Goal: Transaction & Acquisition: Purchase product/service

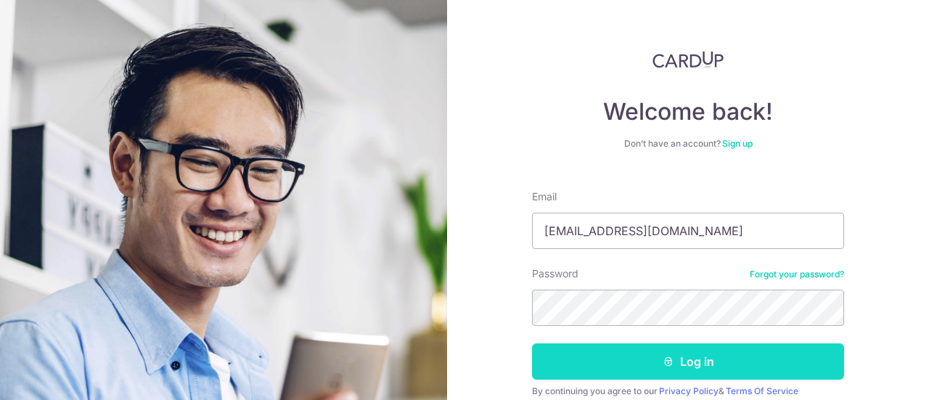
click at [682, 352] on button "Log in" at bounding box center [688, 361] width 312 height 36
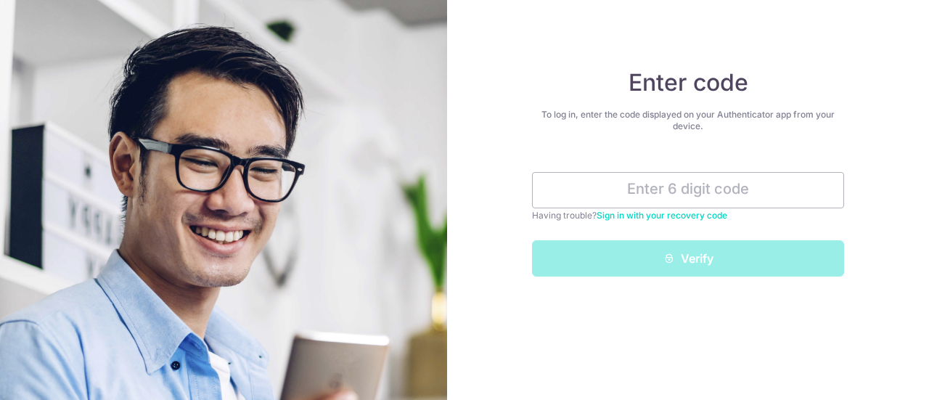
click at [684, 215] on link "Sign in with your recovery code" at bounding box center [662, 215] width 131 height 11
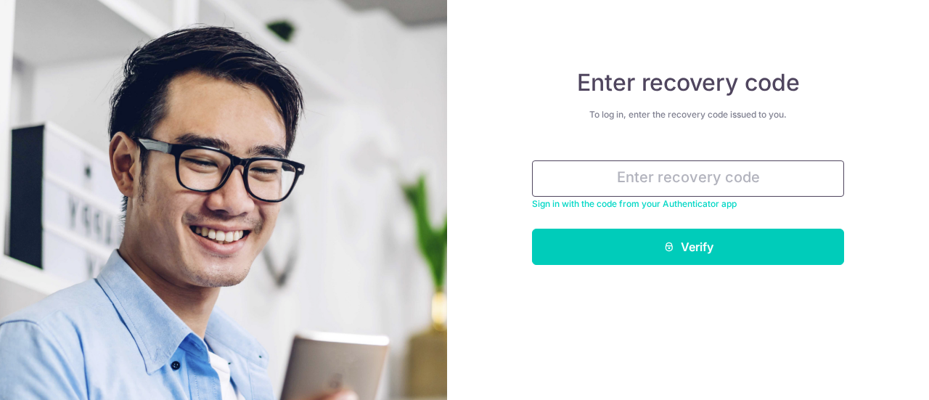
click at [693, 168] on input "text" at bounding box center [688, 178] width 312 height 36
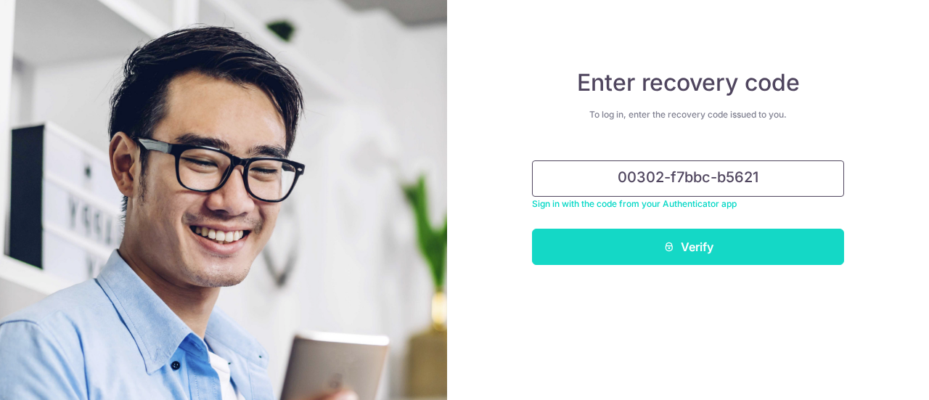
type input "00302-f7bbc-b5621"
click at [716, 258] on button "Verify" at bounding box center [688, 247] width 312 height 36
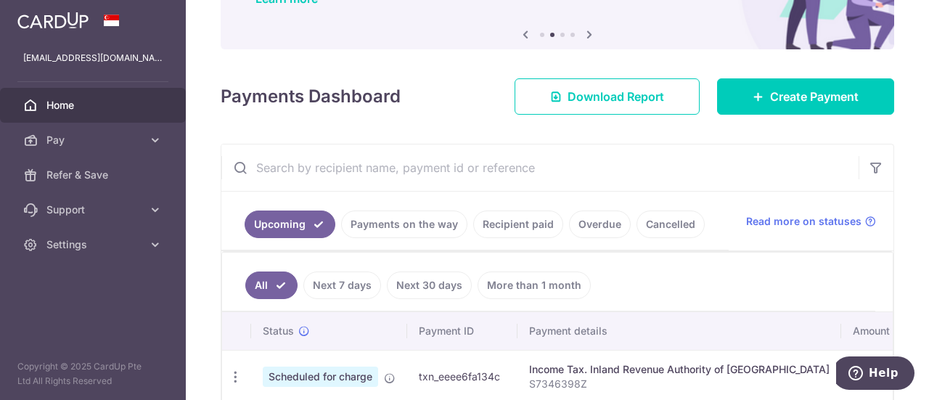
scroll to position [113, 0]
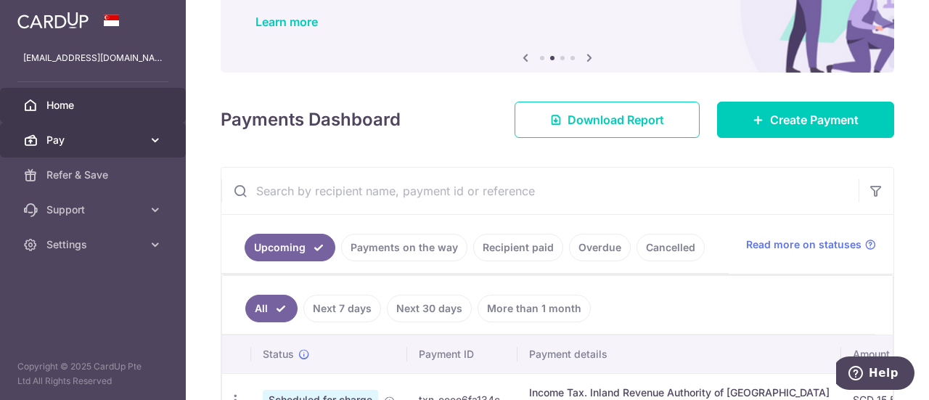
click at [144, 140] on link "Pay" at bounding box center [93, 140] width 186 height 35
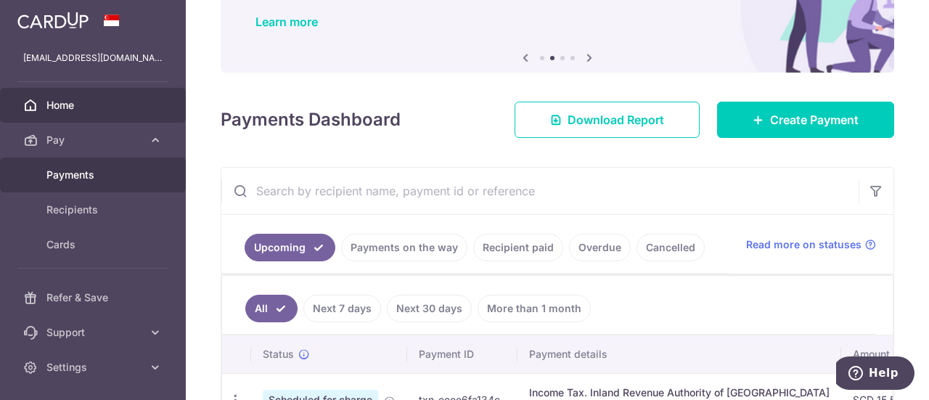
click at [81, 180] on span "Payments" at bounding box center [94, 175] width 96 height 15
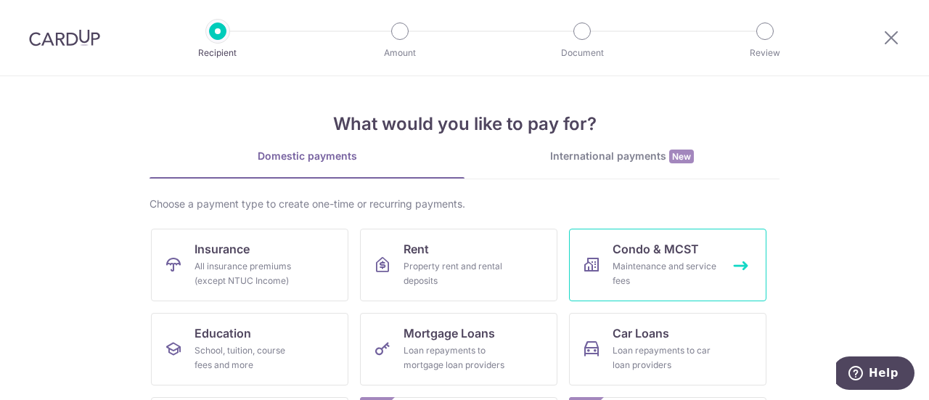
click at [631, 265] on div "Maintenance and service fees" at bounding box center [664, 273] width 105 height 29
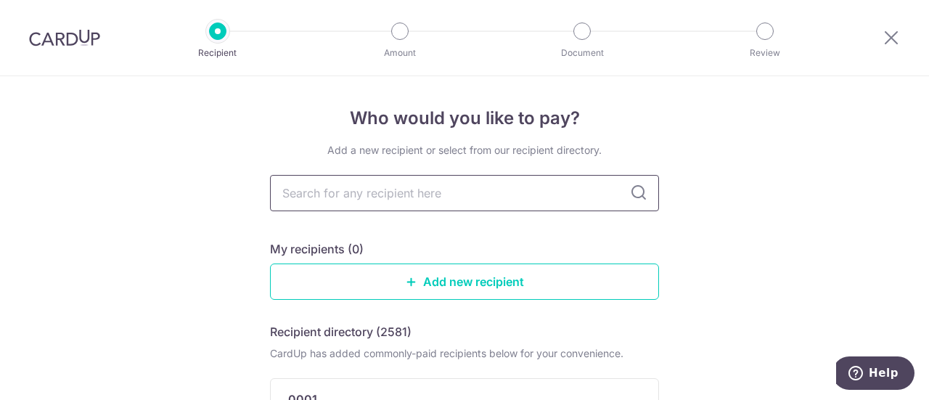
click at [551, 192] on input "text" at bounding box center [464, 193] width 389 height 36
type input "reflection"
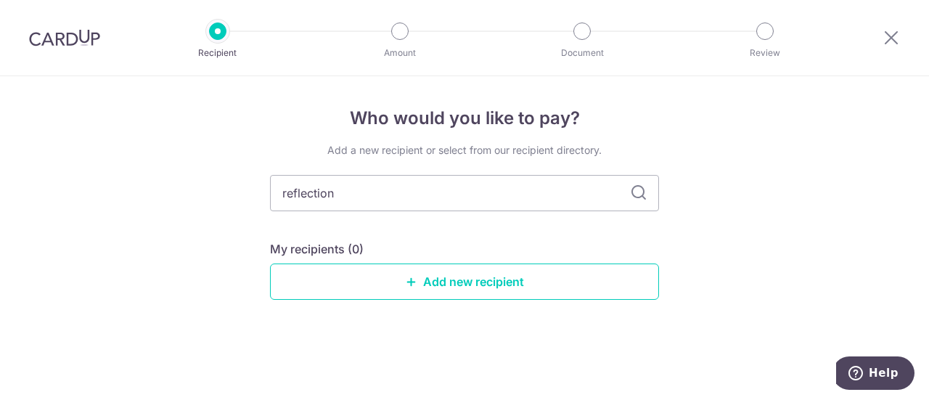
click at [641, 189] on icon at bounding box center [638, 192] width 17 height 17
click at [634, 195] on icon at bounding box center [638, 192] width 17 height 17
click at [634, 194] on icon at bounding box center [638, 192] width 17 height 17
drag, startPoint x: 600, startPoint y: 192, endPoint x: 52, endPoint y: 182, distance: 548.0
click at [52, 182] on div "Who would you like to pay? Add a new recipient or select from our recipient dir…" at bounding box center [464, 238] width 929 height 324
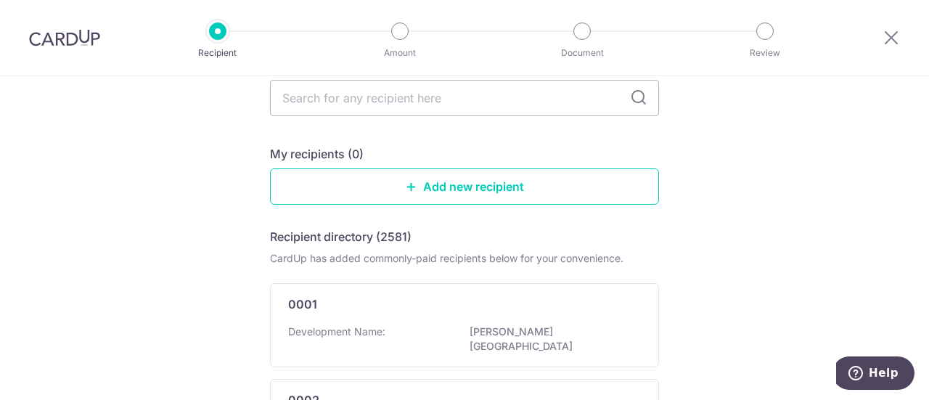
scroll to position [73, 0]
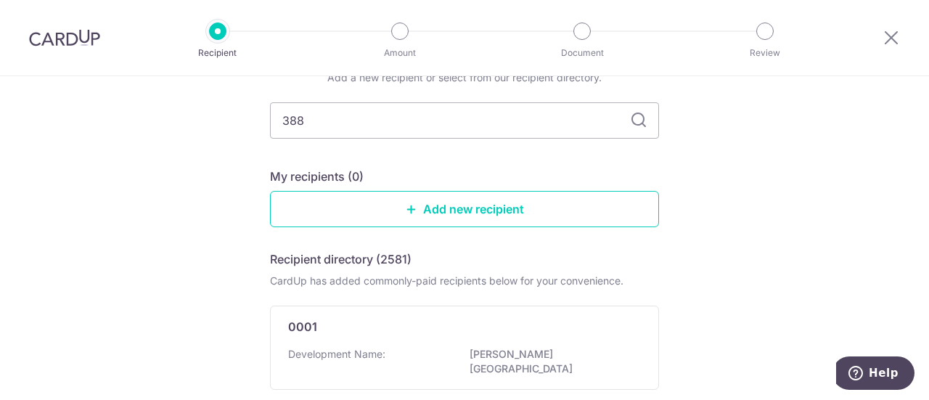
type input "3880"
click at [637, 117] on icon at bounding box center [638, 120] width 17 height 17
click at [634, 124] on icon at bounding box center [638, 120] width 17 height 17
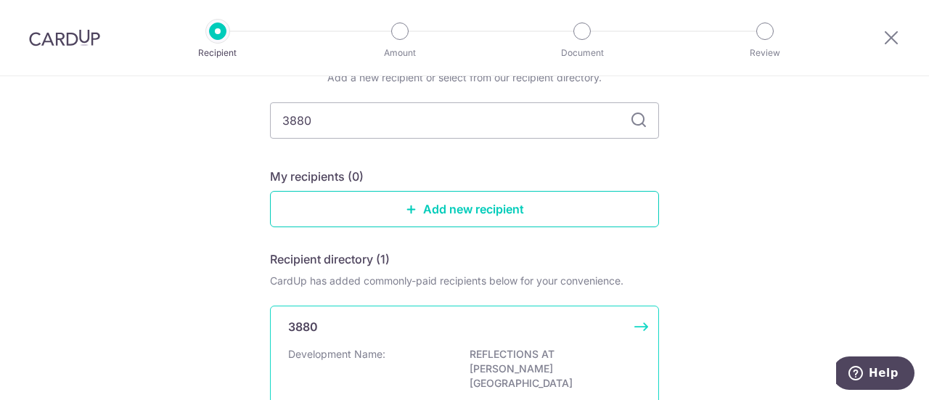
click at [512, 354] on p "REFLECTIONS AT KEPPLE BAY" at bounding box center [551, 369] width 163 height 44
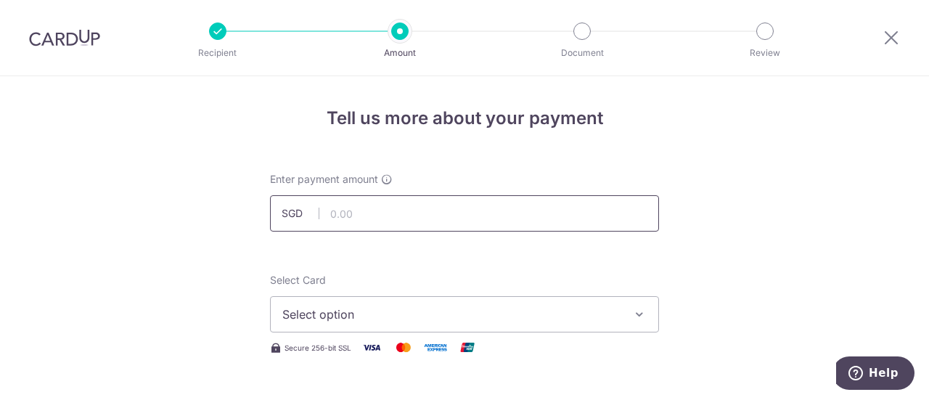
click at [385, 223] on input "text" at bounding box center [464, 213] width 389 height 36
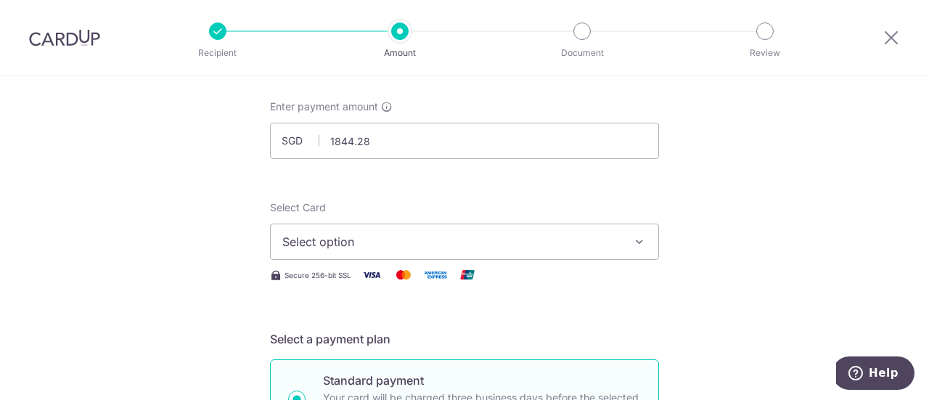
type input "1,844.28"
click at [612, 242] on span "Select option" at bounding box center [451, 241] width 338 height 17
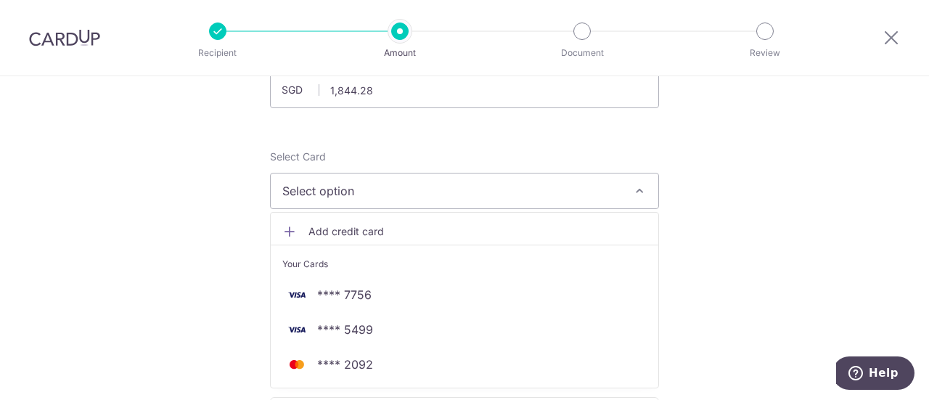
scroll to position [145, 0]
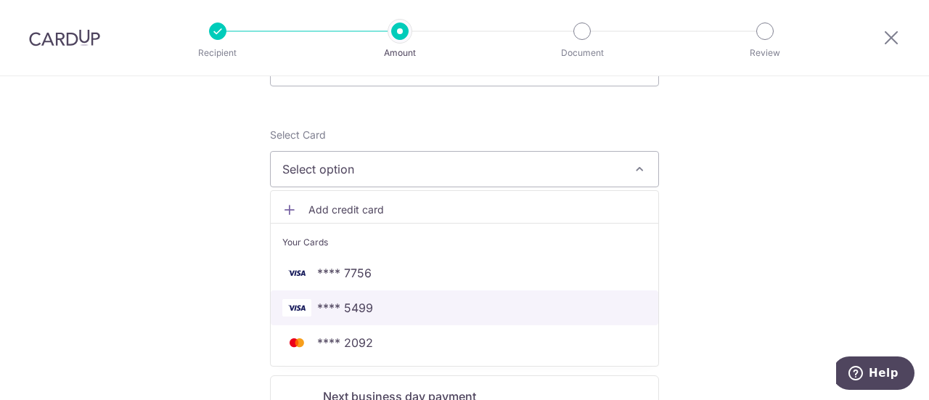
drag, startPoint x: 373, startPoint y: 300, endPoint x: 373, endPoint y: 291, distance: 8.7
click at [373, 300] on span "**** 5499" at bounding box center [464, 307] width 364 height 17
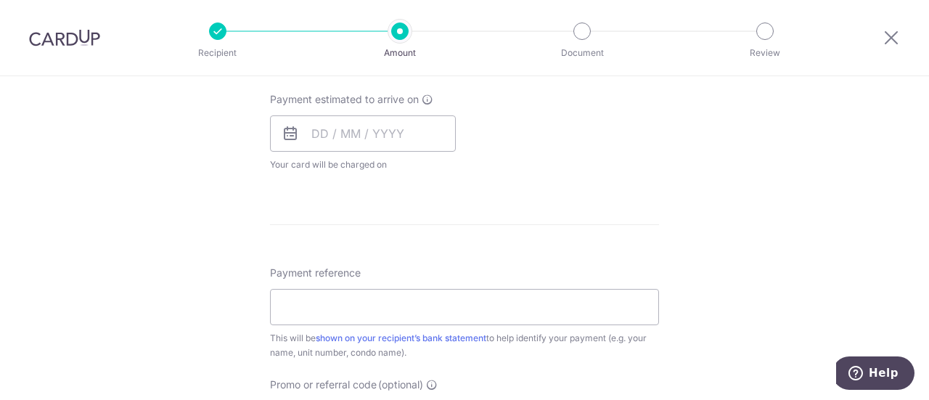
scroll to position [653, 0]
click at [314, 136] on input "text" at bounding box center [363, 132] width 186 height 36
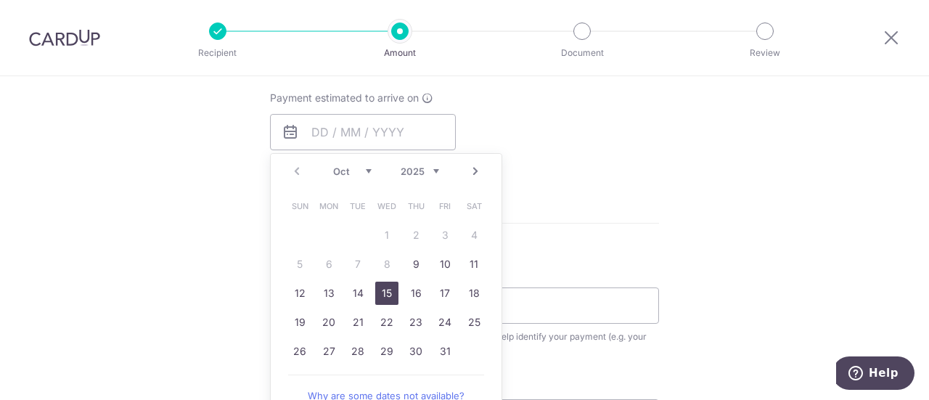
click at [382, 292] on link "15" at bounding box center [386, 293] width 23 height 23
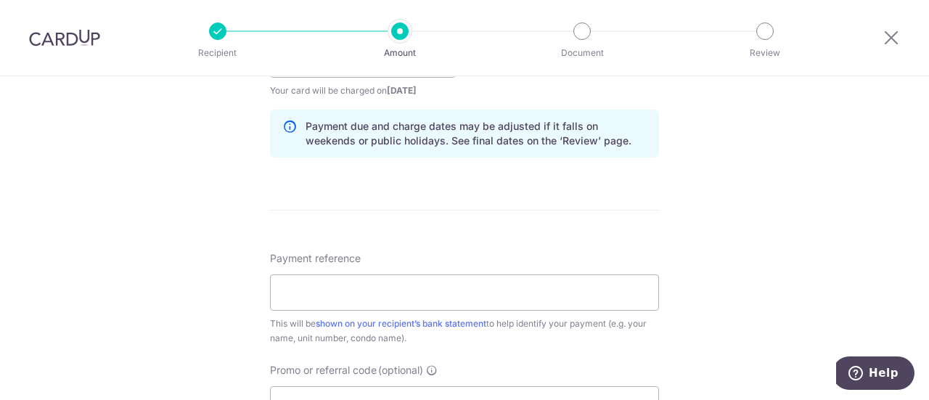
scroll to position [798, 0]
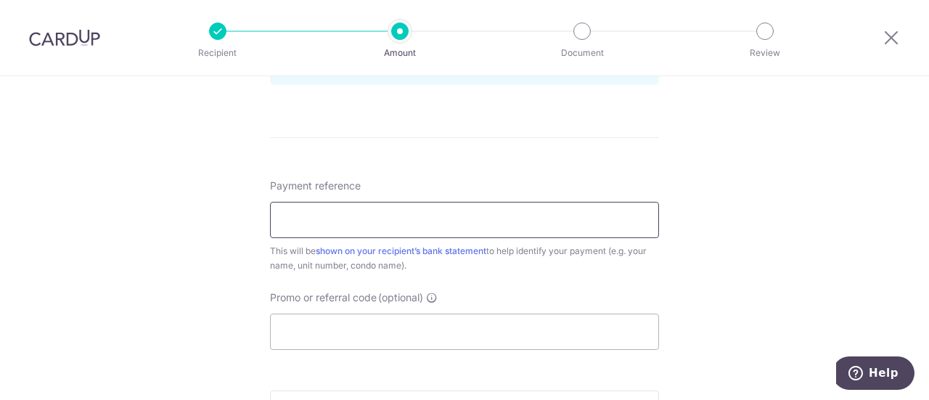
click at [394, 219] on input "Payment reference" at bounding box center [464, 220] width 389 height 36
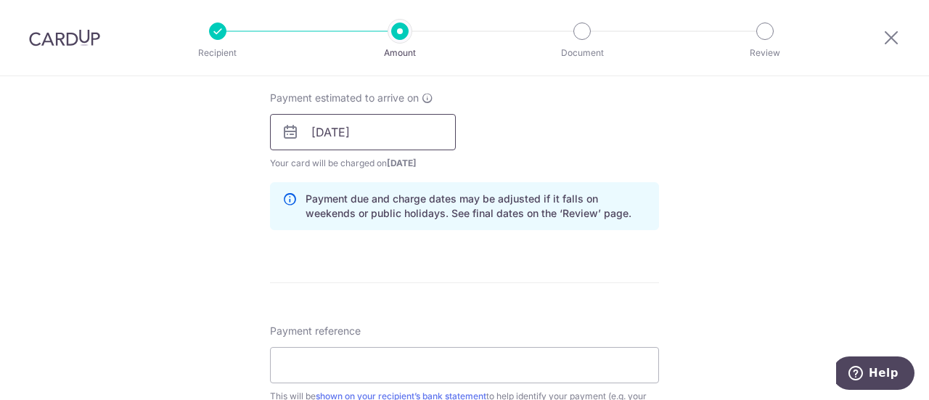
click at [427, 128] on input "15/10/2025" at bounding box center [363, 132] width 186 height 36
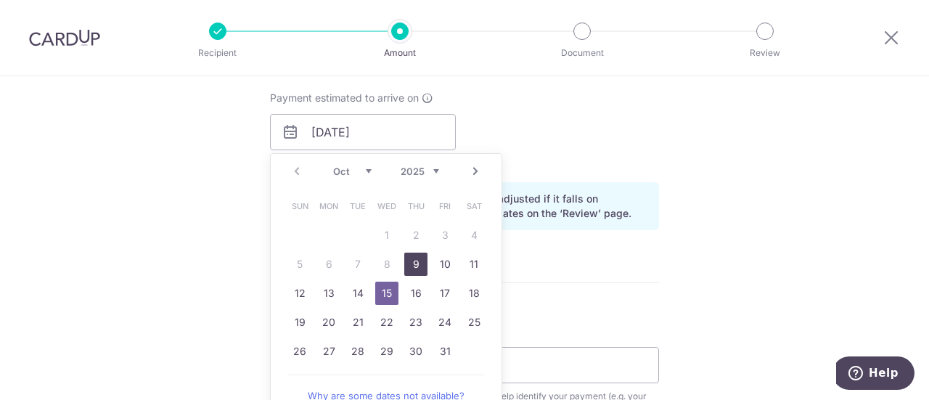
click at [412, 270] on link "9" at bounding box center [415, 264] width 23 height 23
type input "[DATE]"
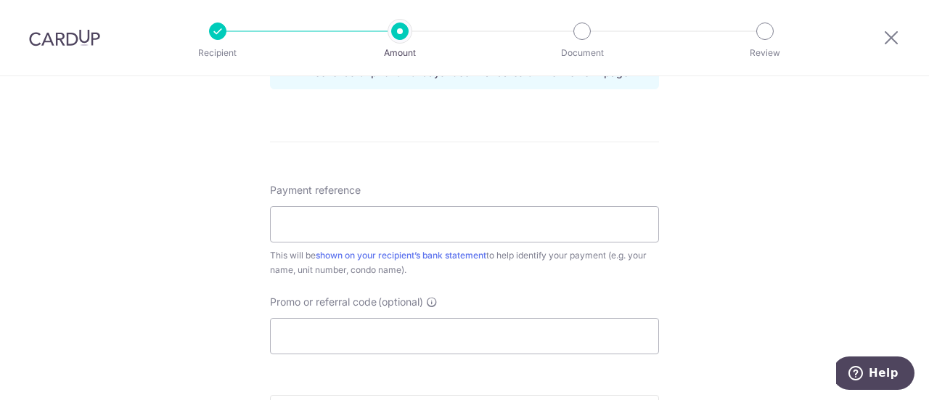
scroll to position [798, 0]
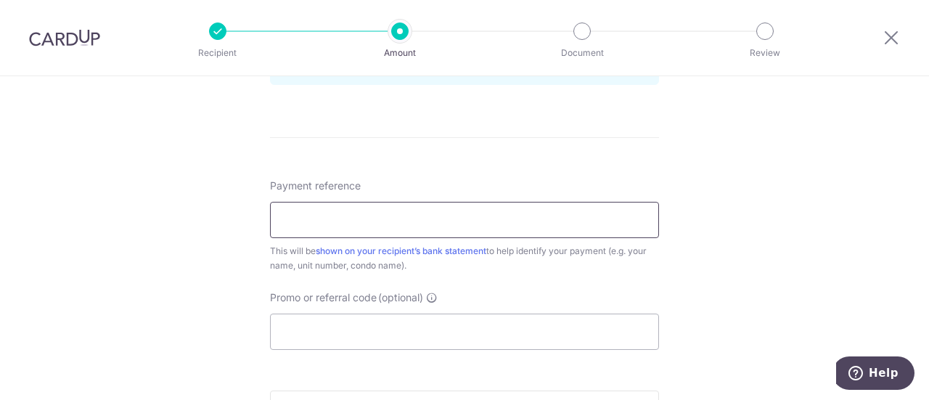
click at [525, 218] on input "Payment reference" at bounding box center [464, 220] width 389 height 36
type input "Unit 26-86 Ref 115750"
click at [587, 329] on input "Promo or referral code (optional)" at bounding box center [464, 332] width 389 height 36
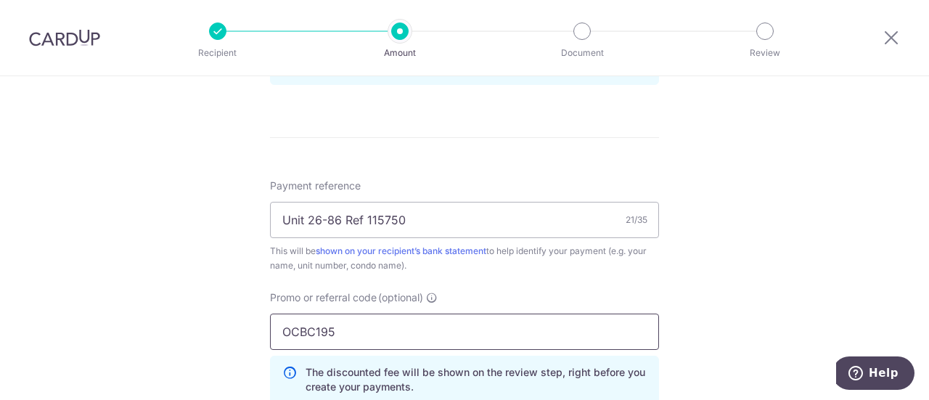
type input "OCBC195"
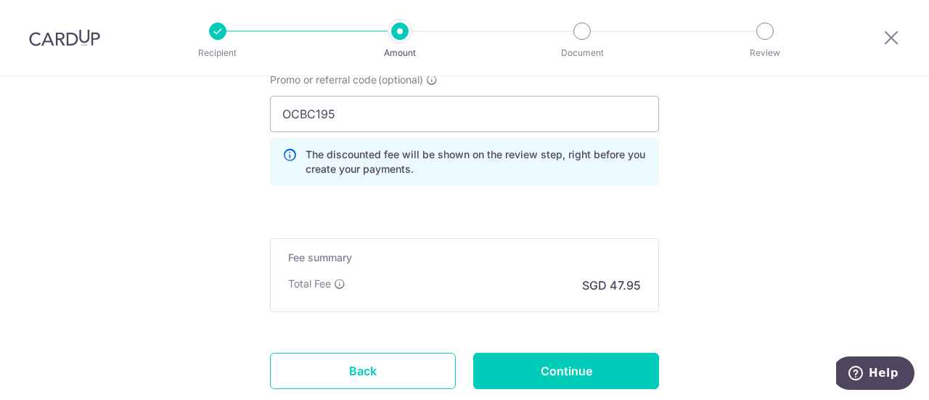
scroll to position [1089, 0]
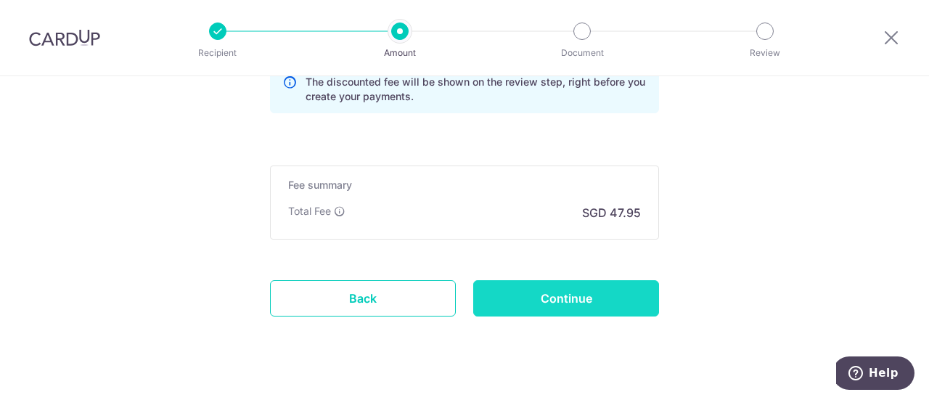
click at [623, 300] on input "Continue" at bounding box center [566, 298] width 186 height 36
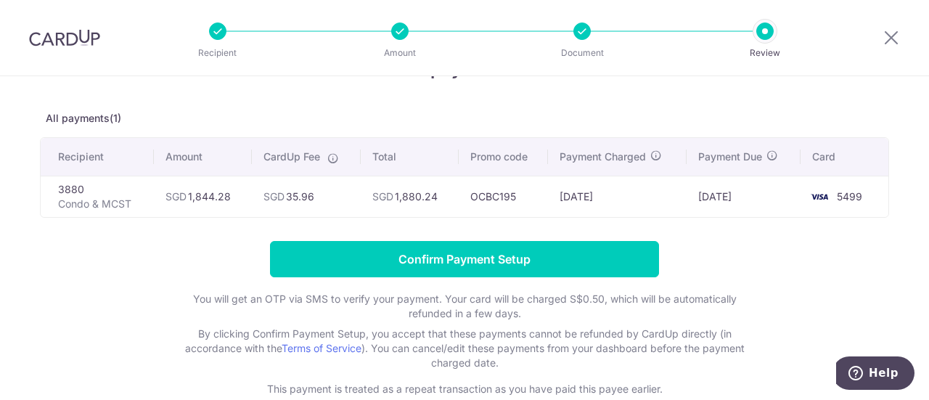
scroll to position [73, 0]
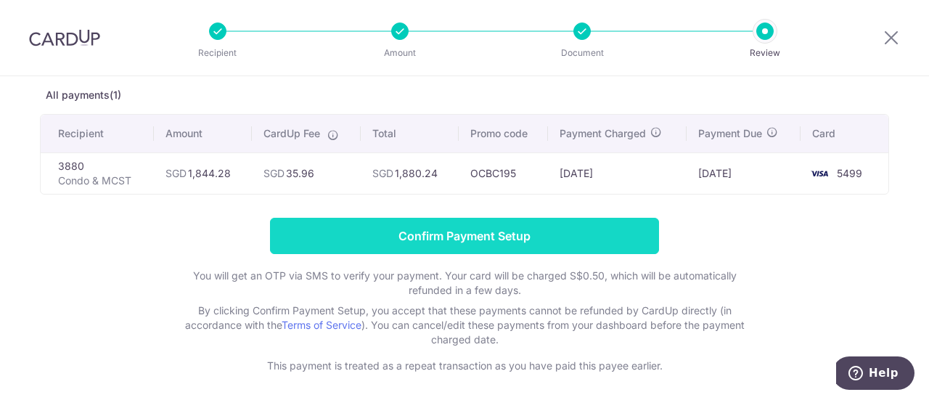
click at [618, 231] on input "Confirm Payment Setup" at bounding box center [464, 236] width 389 height 36
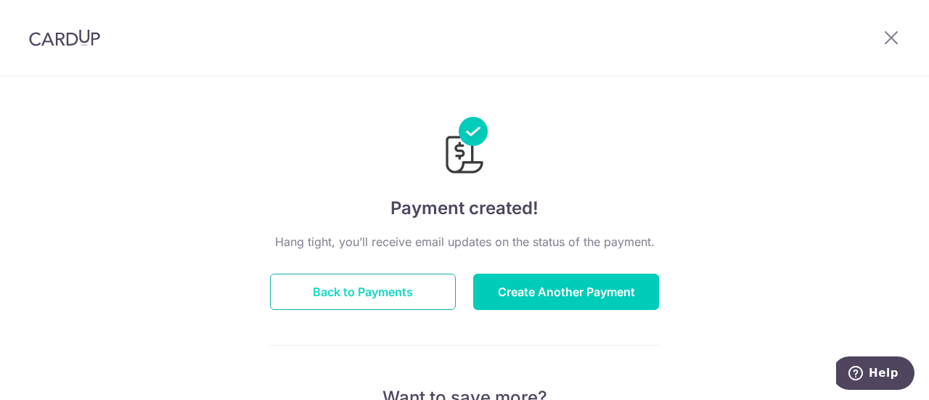
click at [374, 297] on button "Back to Payments" at bounding box center [363, 292] width 186 height 36
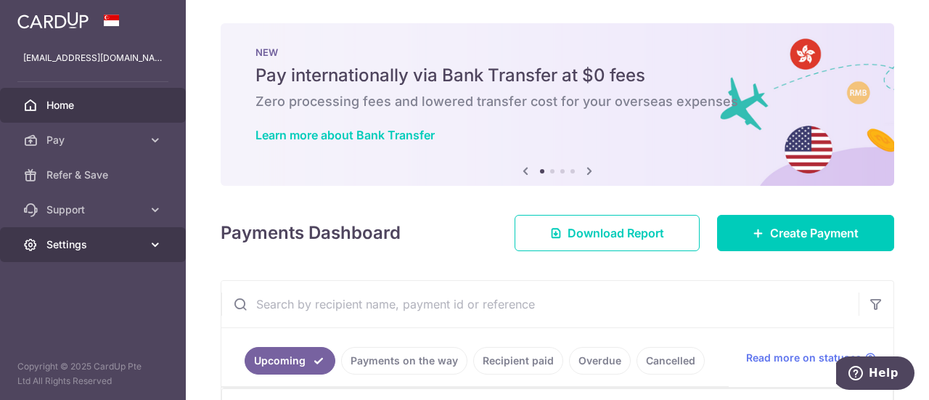
click at [136, 249] on span "Settings" at bounding box center [94, 244] width 96 height 15
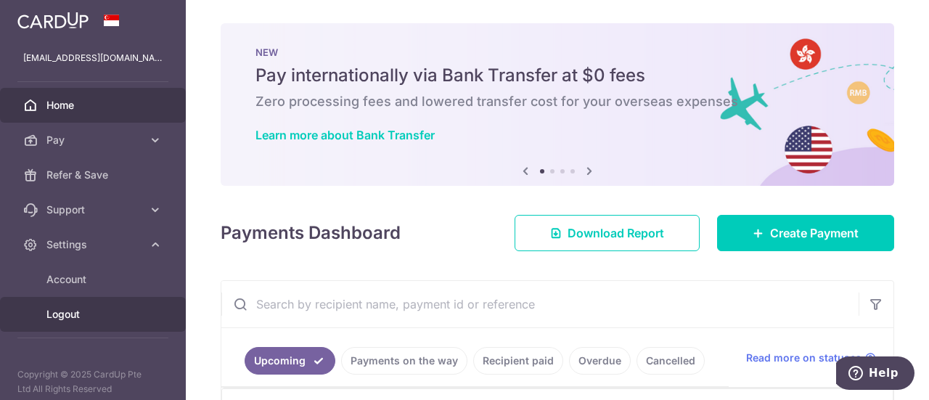
click at [79, 311] on span "Logout" at bounding box center [94, 314] width 96 height 15
